Goal: Register for event/course

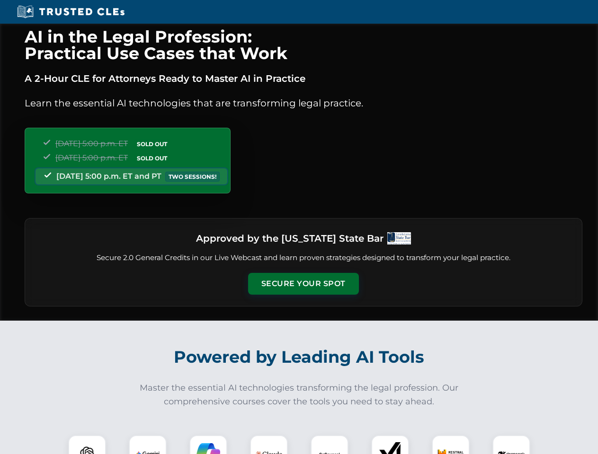
click at [303, 284] on button "Secure Your Spot" at bounding box center [303, 284] width 111 height 22
click at [87, 445] on img at bounding box center [86, 453] width 27 height 27
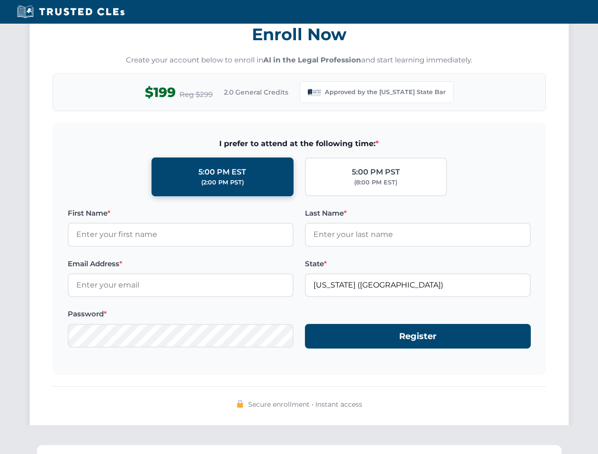
scroll to position [922, 0]
